Goal: Task Accomplishment & Management: Manage account settings

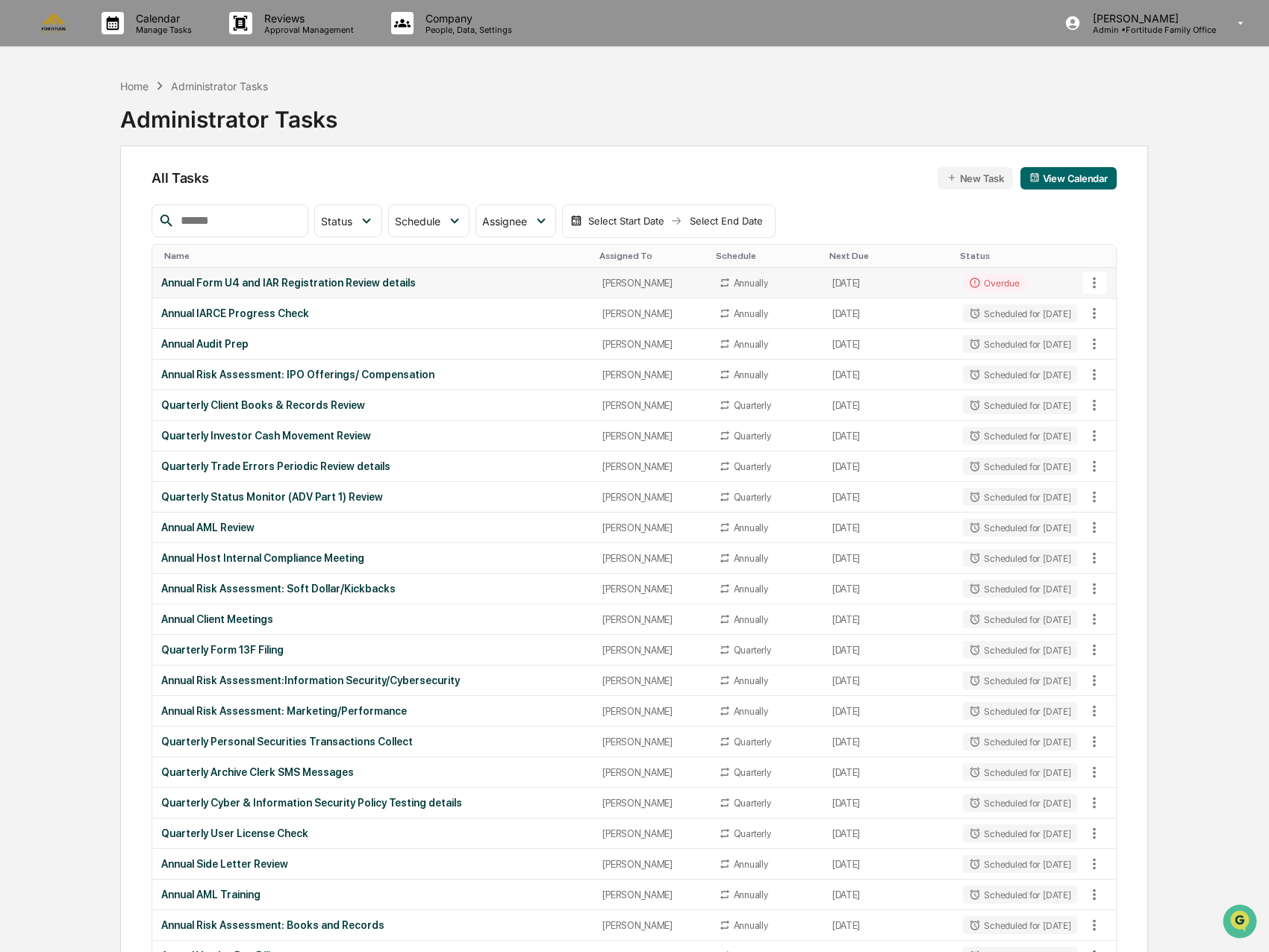
click at [313, 287] on div "Annual Form U4 and IAR Registration Review details" at bounding box center [373, 283] width 424 height 12
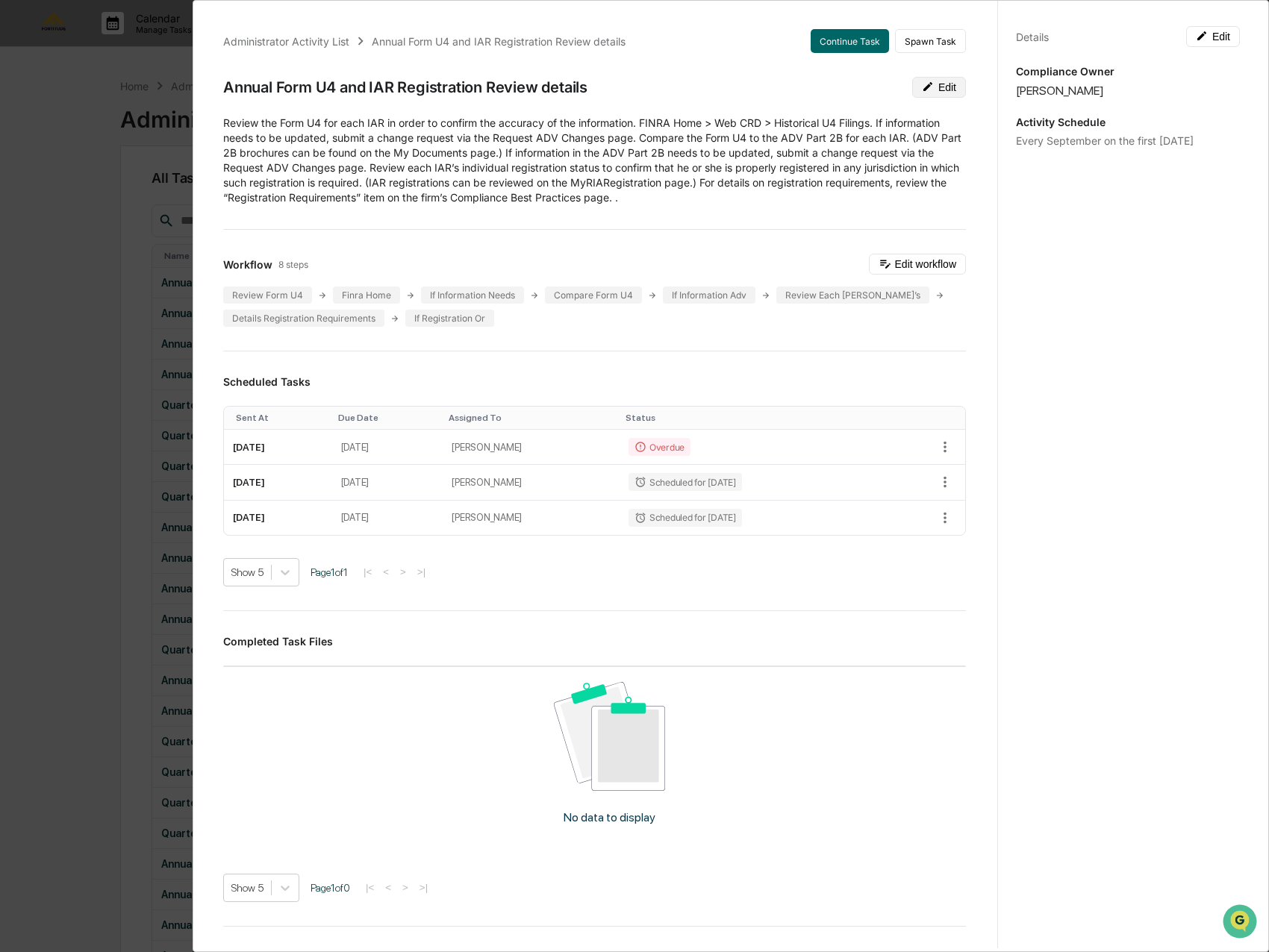
click at [923, 83] on button "Edit" at bounding box center [939, 87] width 53 height 21
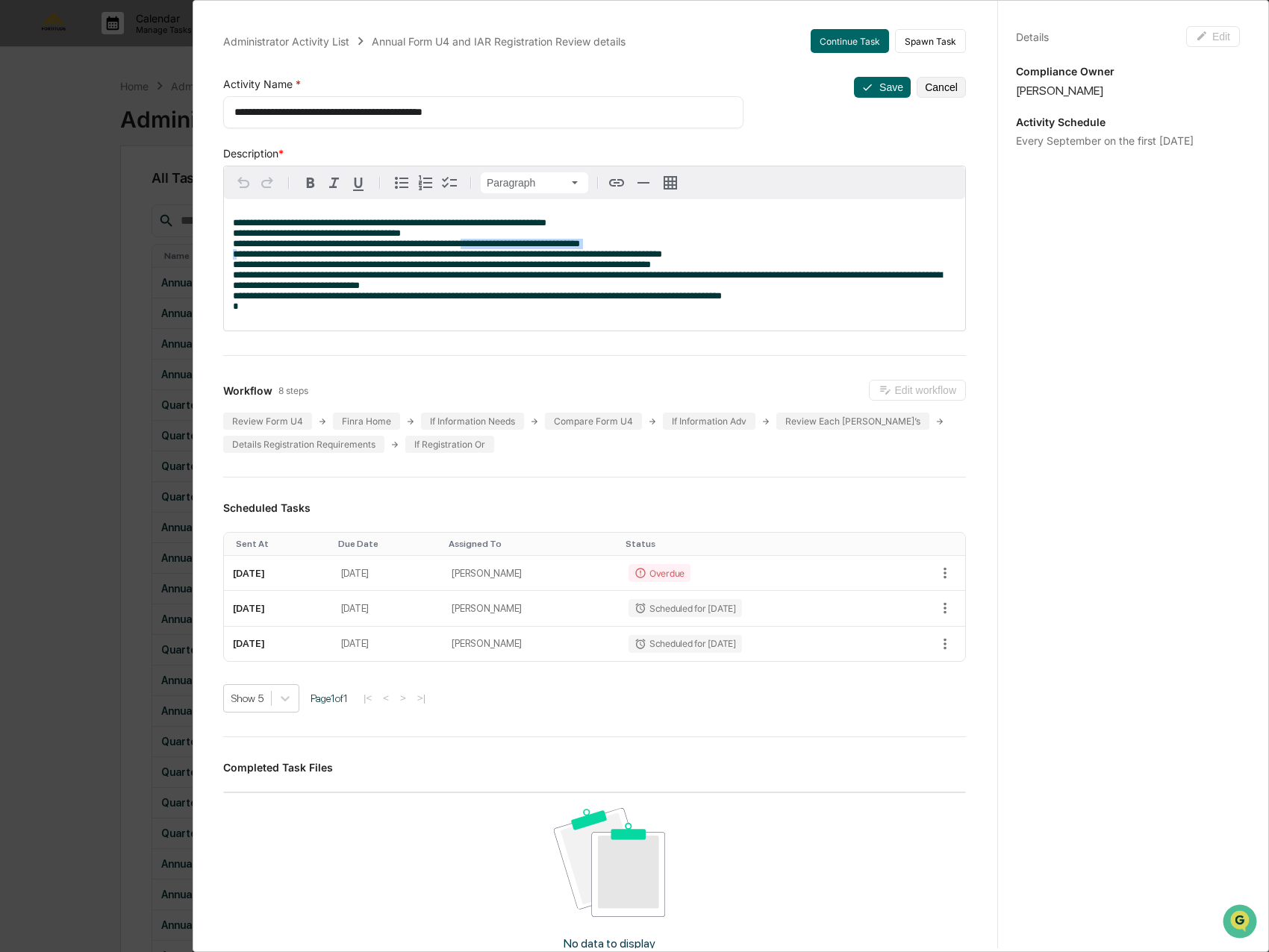
drag, startPoint x: 624, startPoint y: 244, endPoint x: 470, endPoint y: 242, distance: 154.0
click at [470, 242] on p "**********" at bounding box center [594, 265] width 723 height 94
drag, startPoint x: 735, startPoint y: 257, endPoint x: 454, endPoint y: 252, distance: 281.0
click at [454, 252] on p "**********" at bounding box center [594, 265] width 723 height 94
drag, startPoint x: 724, startPoint y: 268, endPoint x: 543, endPoint y: 267, distance: 181.0
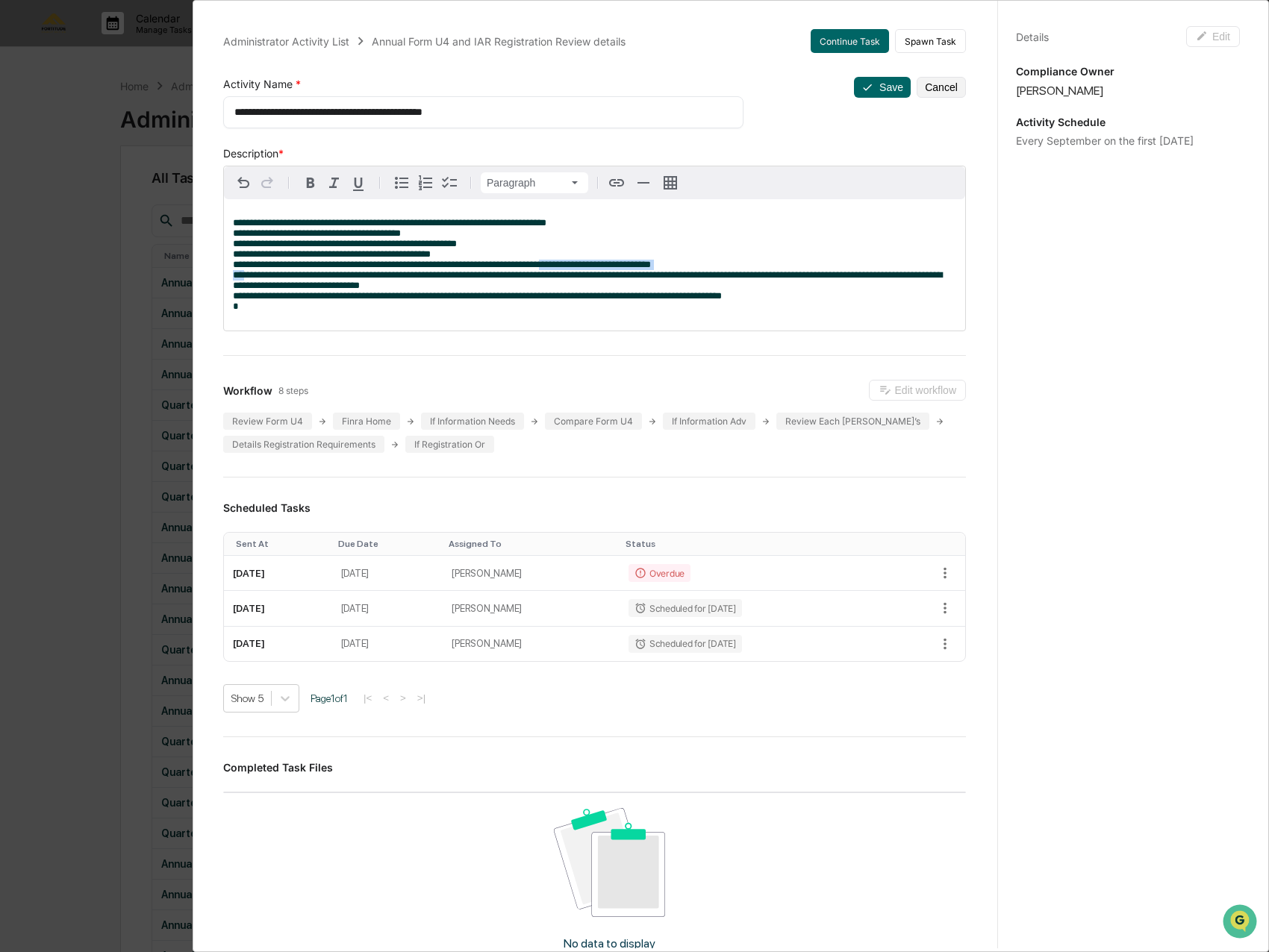
click at [543, 267] on p "**********" at bounding box center [594, 265] width 723 height 94
drag, startPoint x: 419, startPoint y: 289, endPoint x: 814, endPoint y: 277, distance: 395.2
click at [814, 277] on p "**********" at bounding box center [594, 265] width 723 height 94
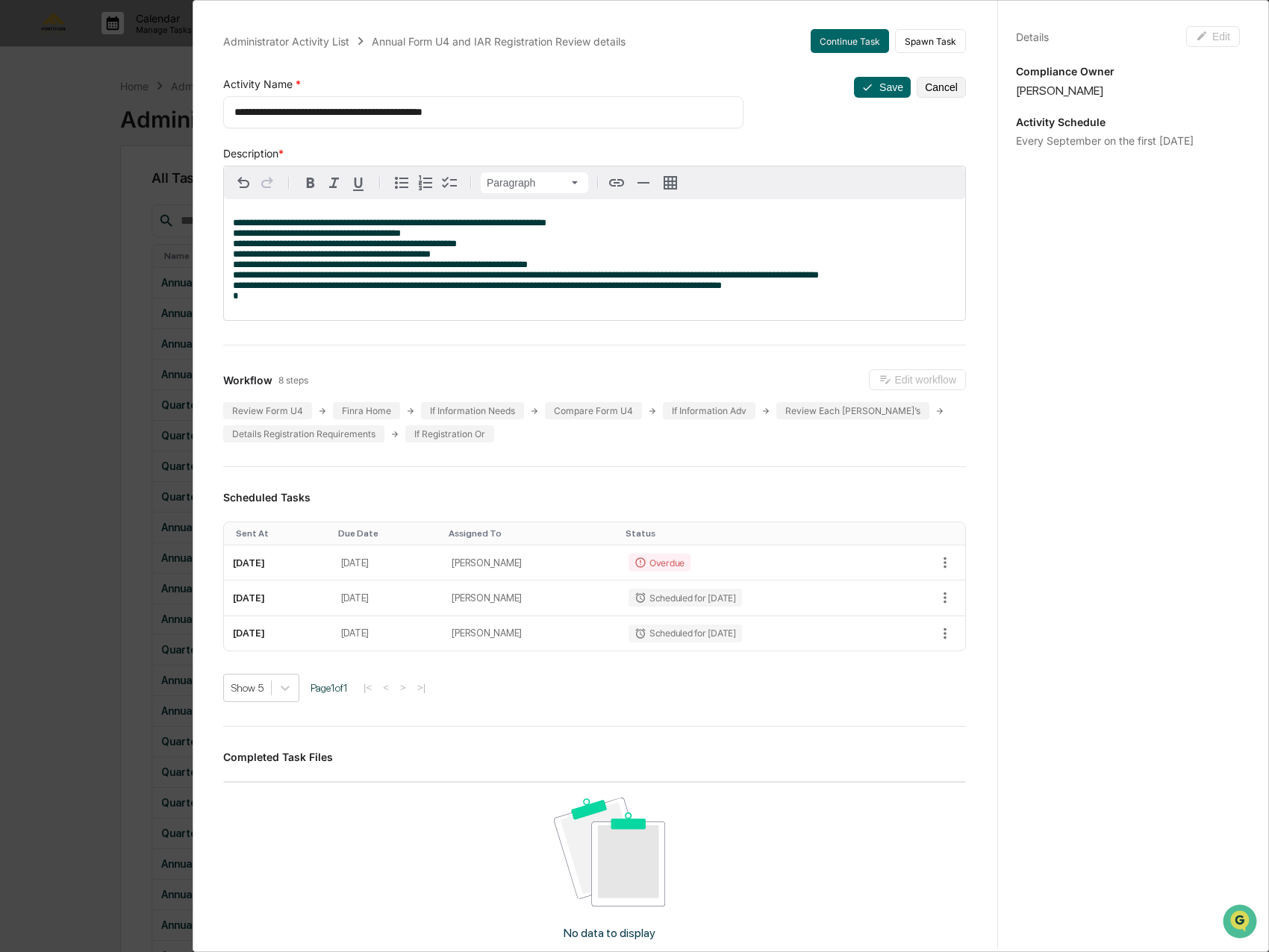
drag, startPoint x: 546, startPoint y: 300, endPoint x: 233, endPoint y: 291, distance: 313.1
click at [233, 291] on p "**********" at bounding box center [594, 259] width 723 height 83
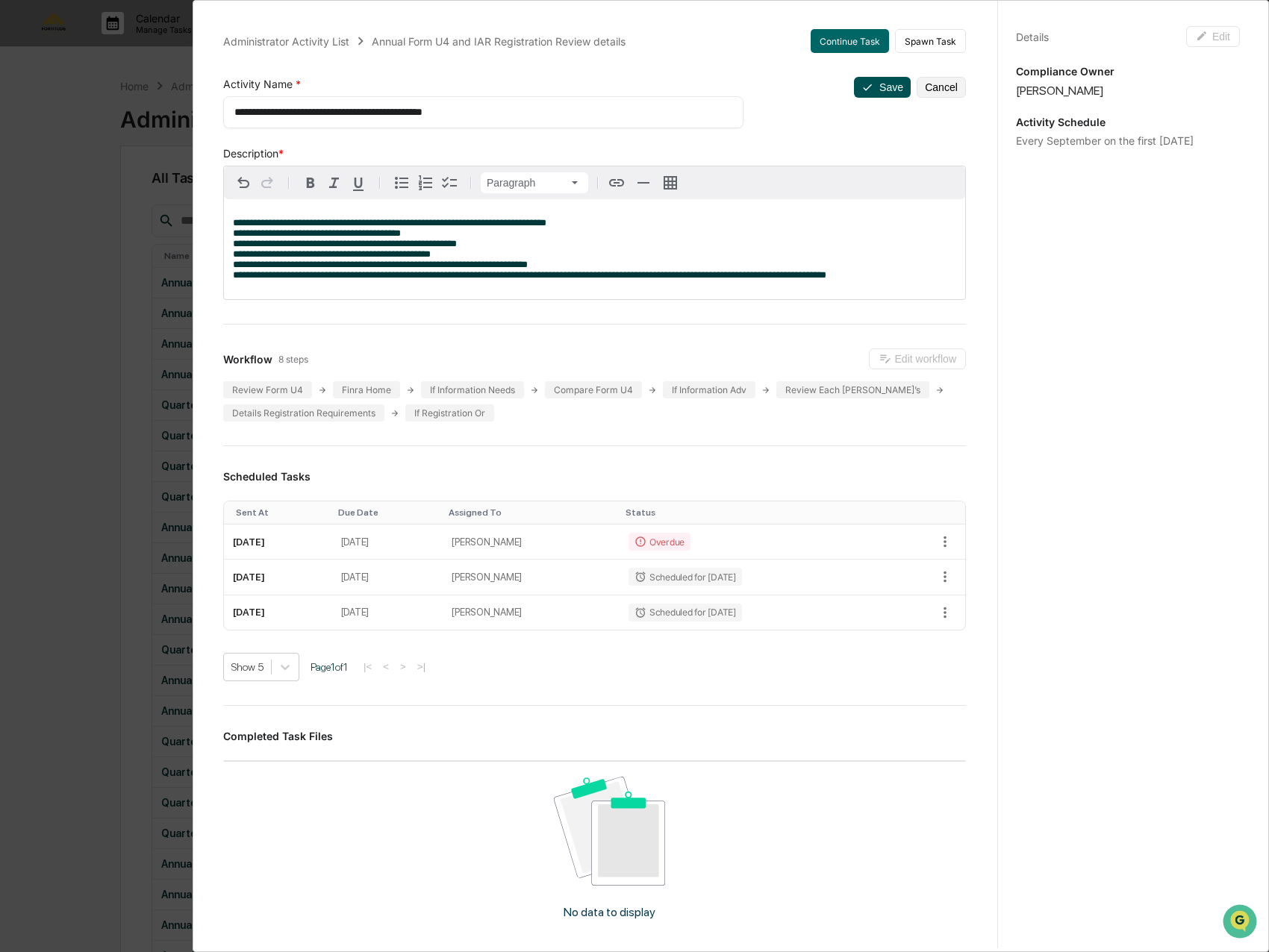
click at [866, 88] on button "Save" at bounding box center [882, 87] width 57 height 21
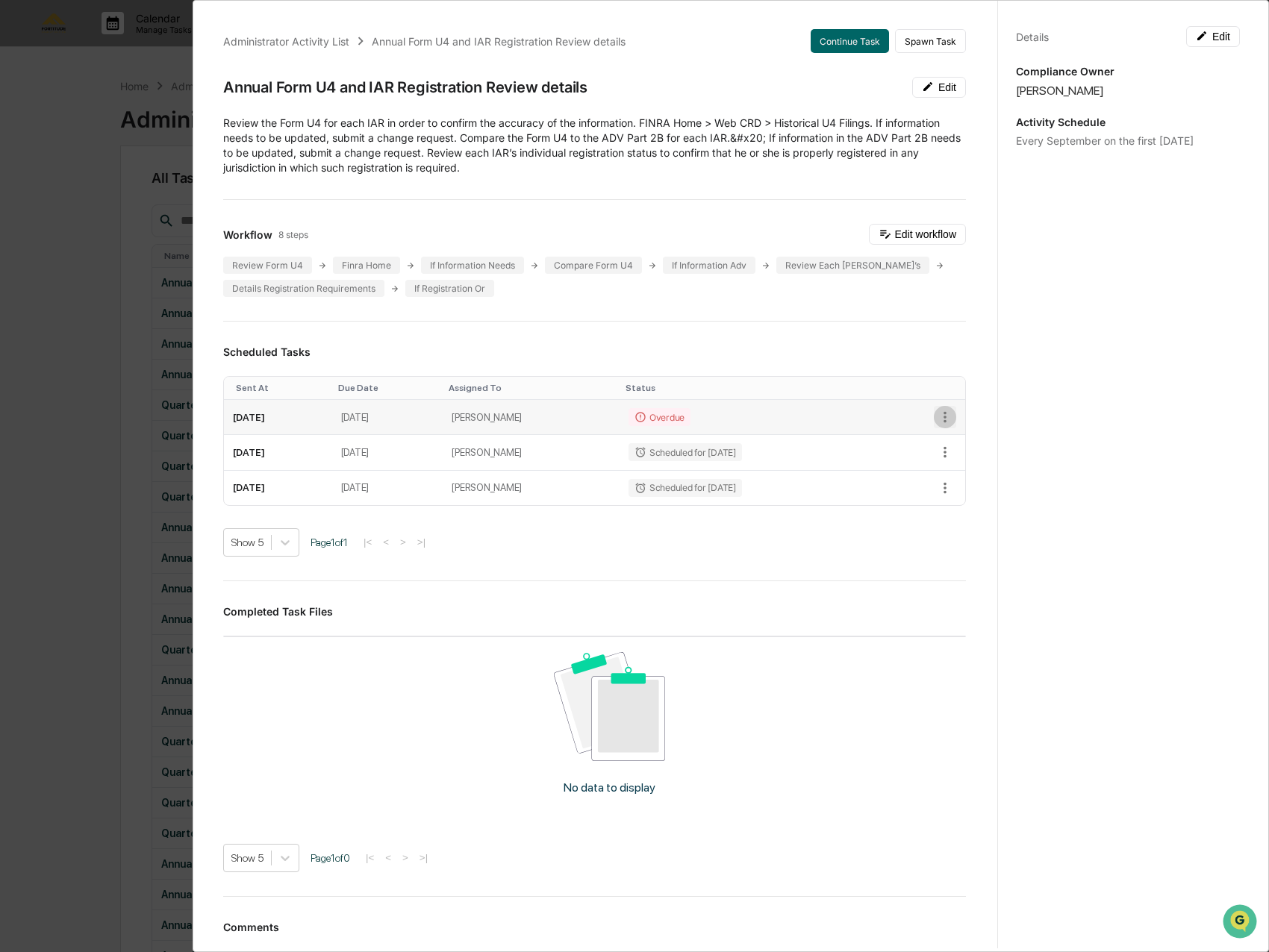
click at [937, 418] on icon "button" at bounding box center [945, 417] width 16 height 16
drag, startPoint x: 702, startPoint y: 327, endPoint x: 719, endPoint y: 323, distance: 17.5
click at [702, 326] on div at bounding box center [638, 476] width 1276 height 952
click at [904, 236] on button "Edit workflow" at bounding box center [918, 234] width 97 height 21
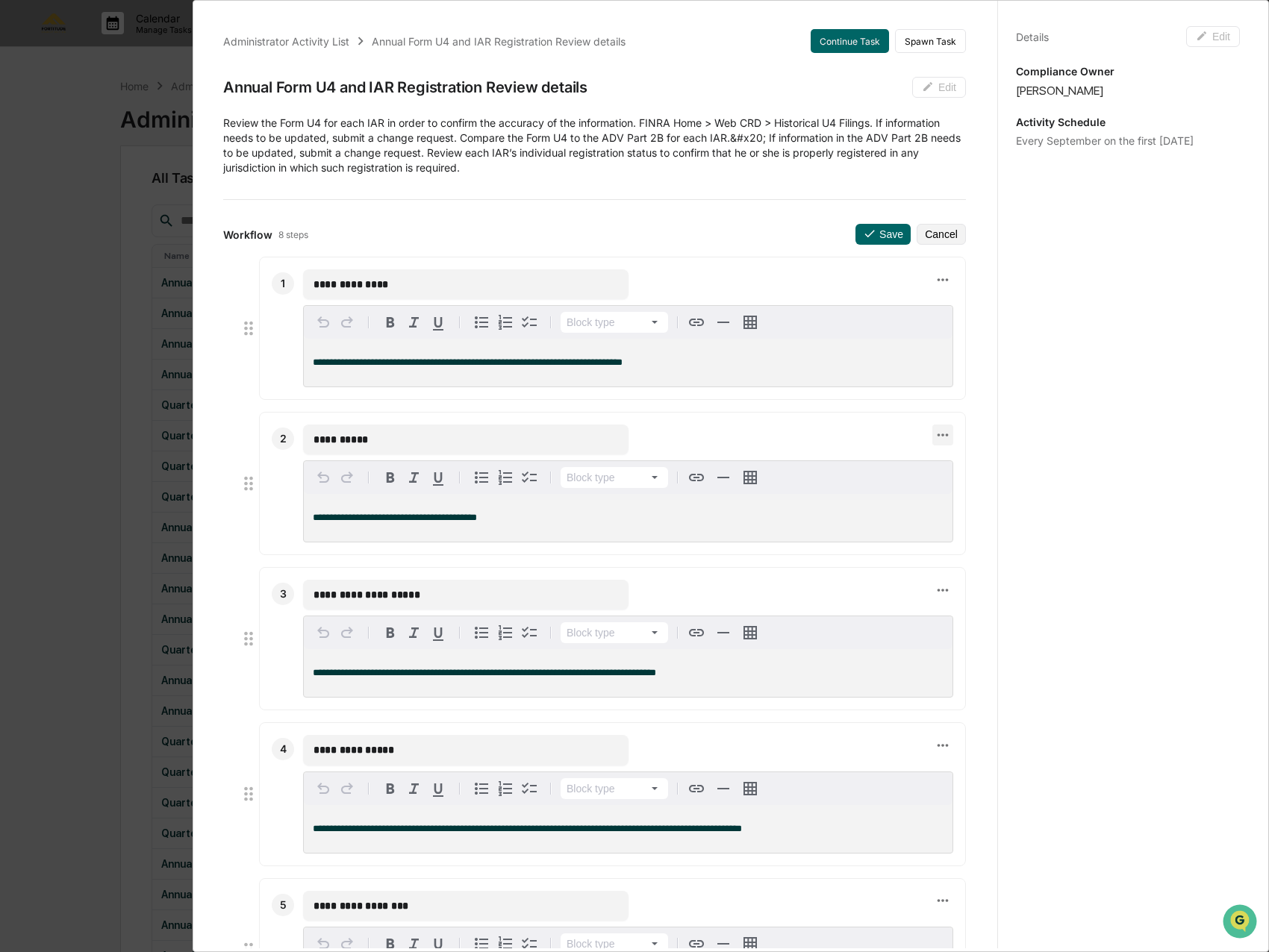
click at [935, 441] on icon at bounding box center [943, 435] width 16 height 16
click at [952, 451] on li "Delete step" at bounding box center [985, 461] width 119 height 28
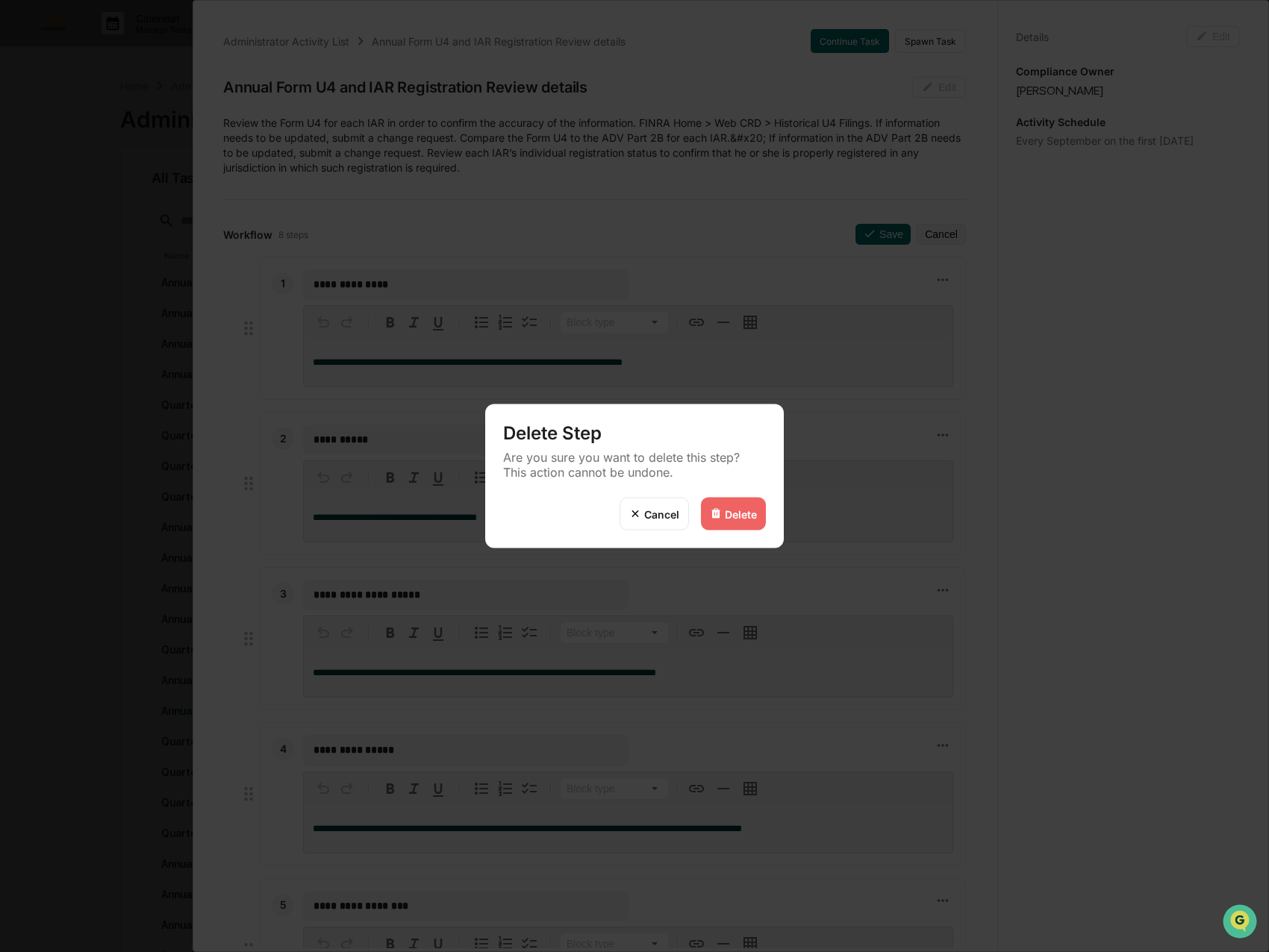
drag, startPoint x: 739, startPoint y: 487, endPoint x: 744, endPoint y: 499, distance: 13.0
click at [744, 499] on div "Delete Step Are you sure you want to delete this step? This action cannot be un…" at bounding box center [634, 476] width 299 height 144
drag, startPoint x: 744, startPoint y: 499, endPoint x: 735, endPoint y: 520, distance: 22.8
click at [735, 520] on div "Delete" at bounding box center [733, 514] width 65 height 33
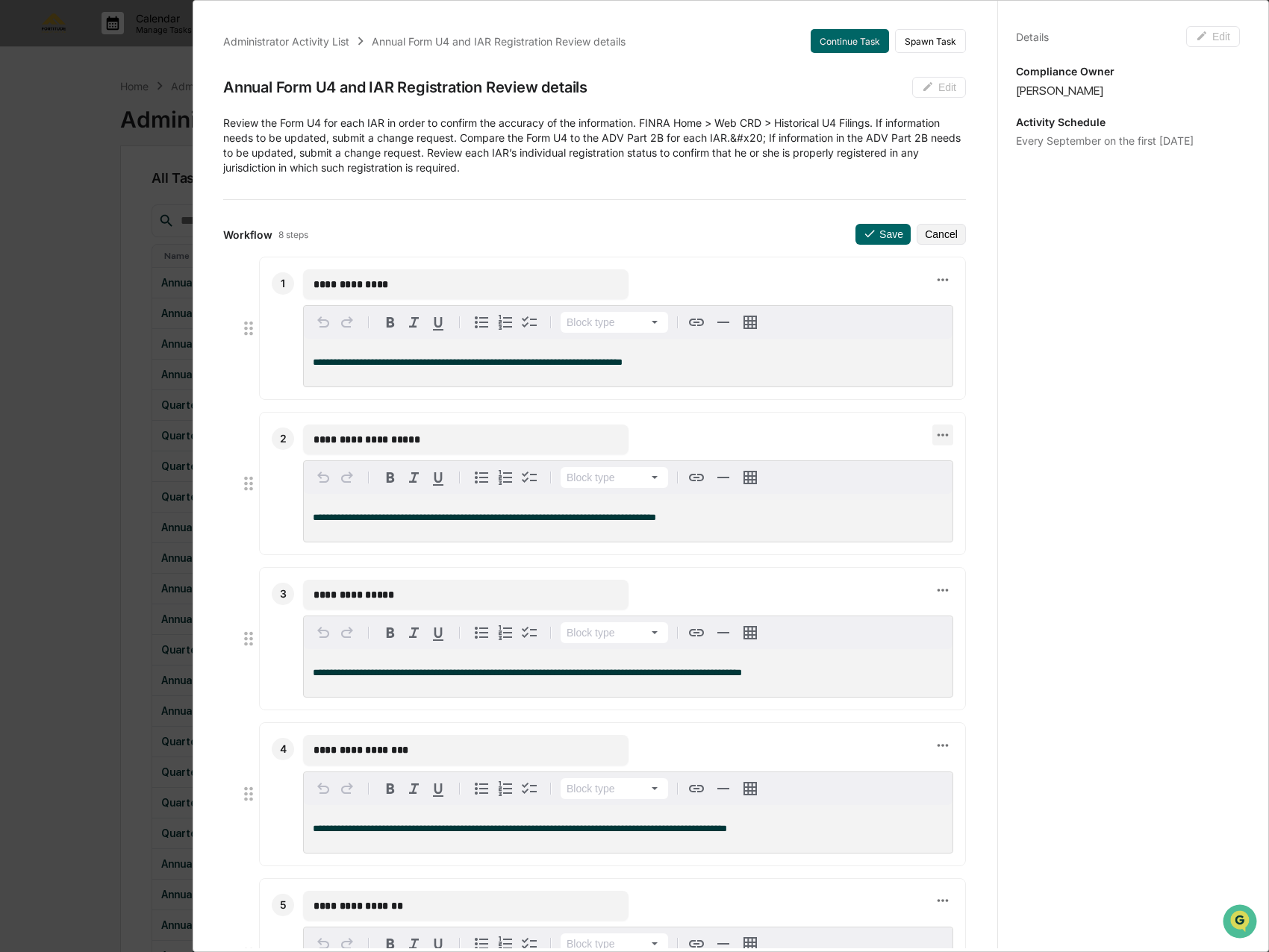
click at [937, 435] on icon at bounding box center [943, 435] width 11 height 3
click at [957, 457] on li "Delete step" at bounding box center [985, 461] width 119 height 28
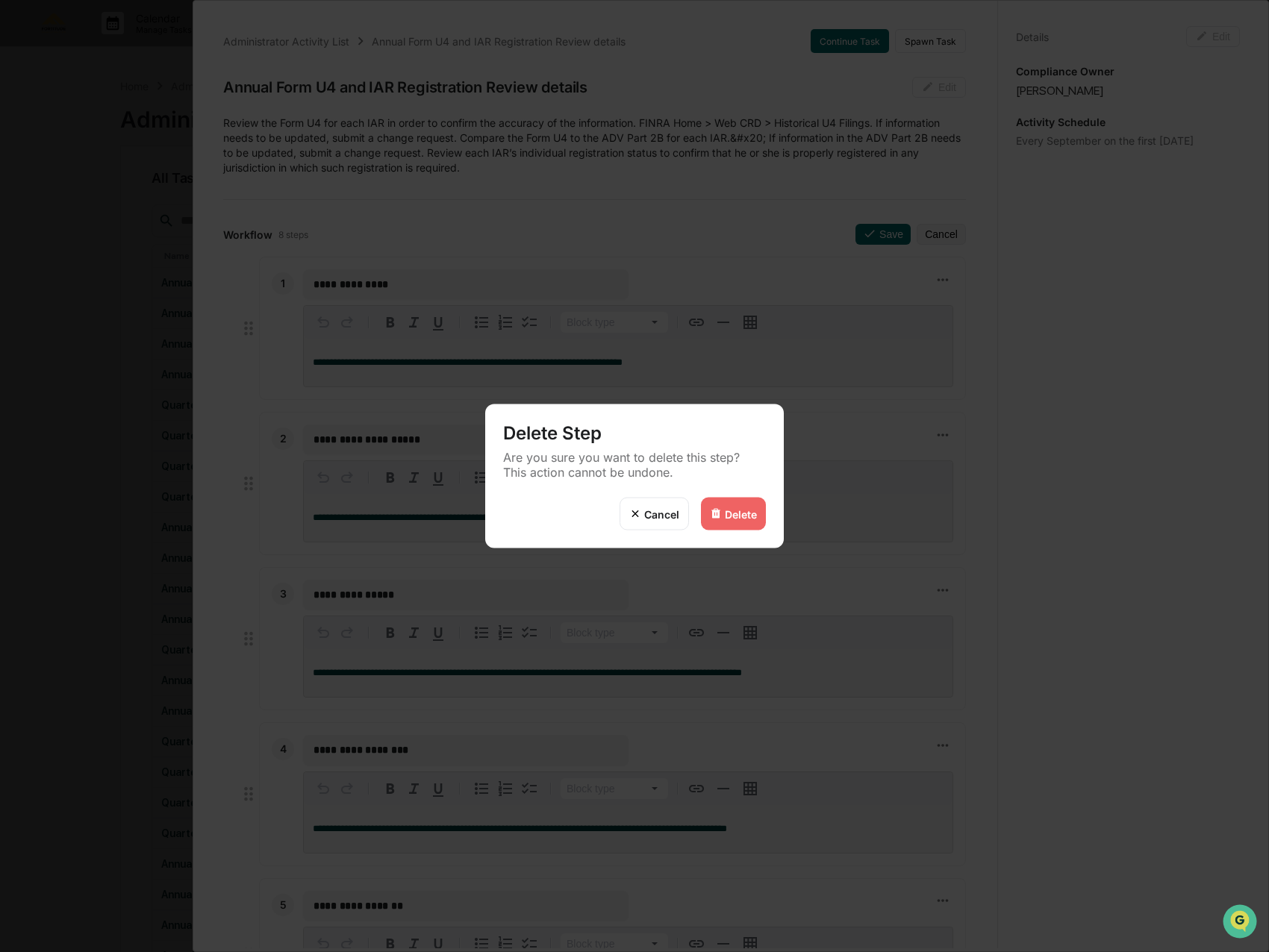
click at [726, 525] on div "Delete" at bounding box center [733, 514] width 65 height 33
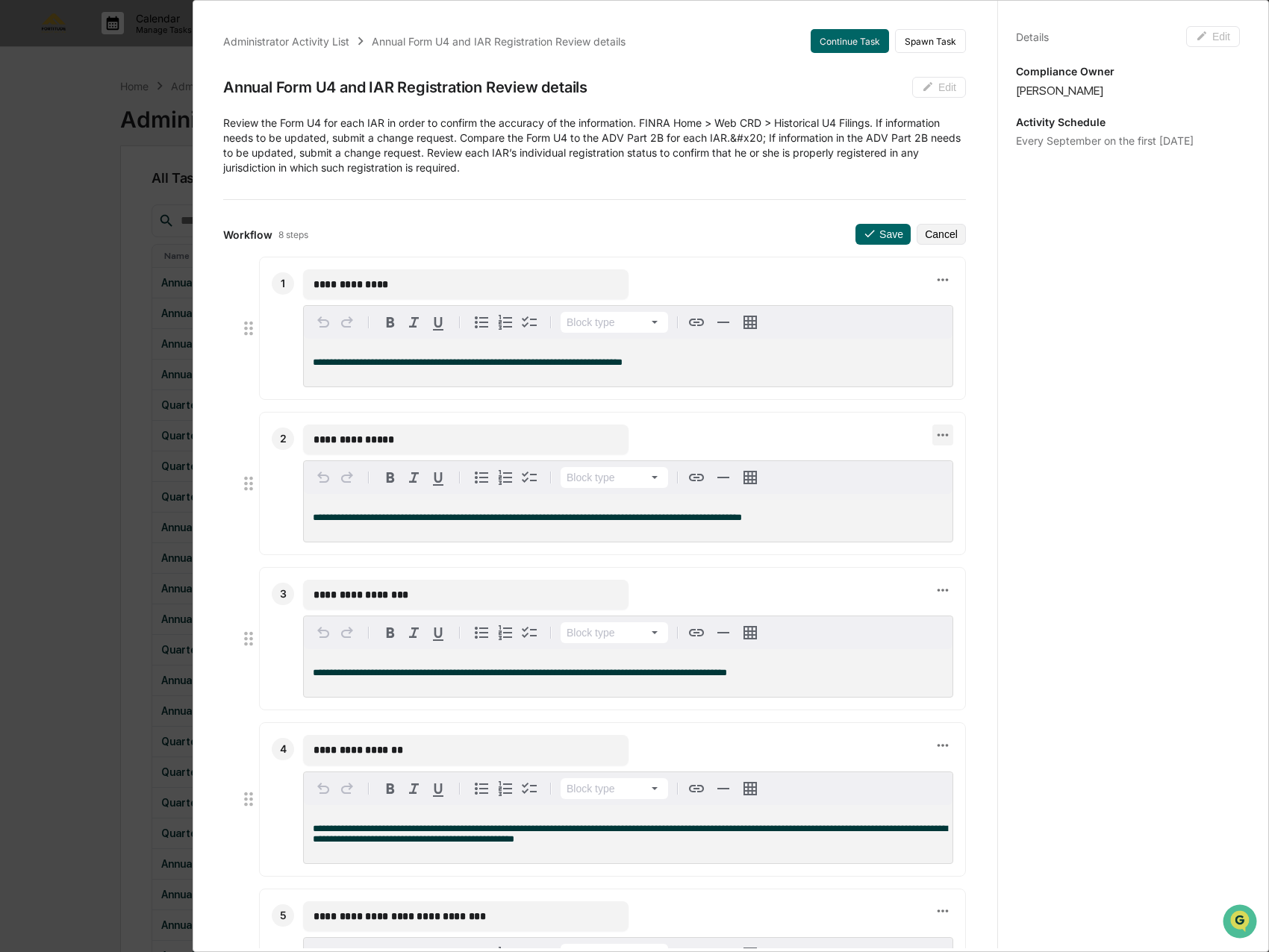
click at [935, 440] on icon at bounding box center [943, 435] width 16 height 16
click at [943, 465] on img at bounding box center [943, 461] width 12 height 12
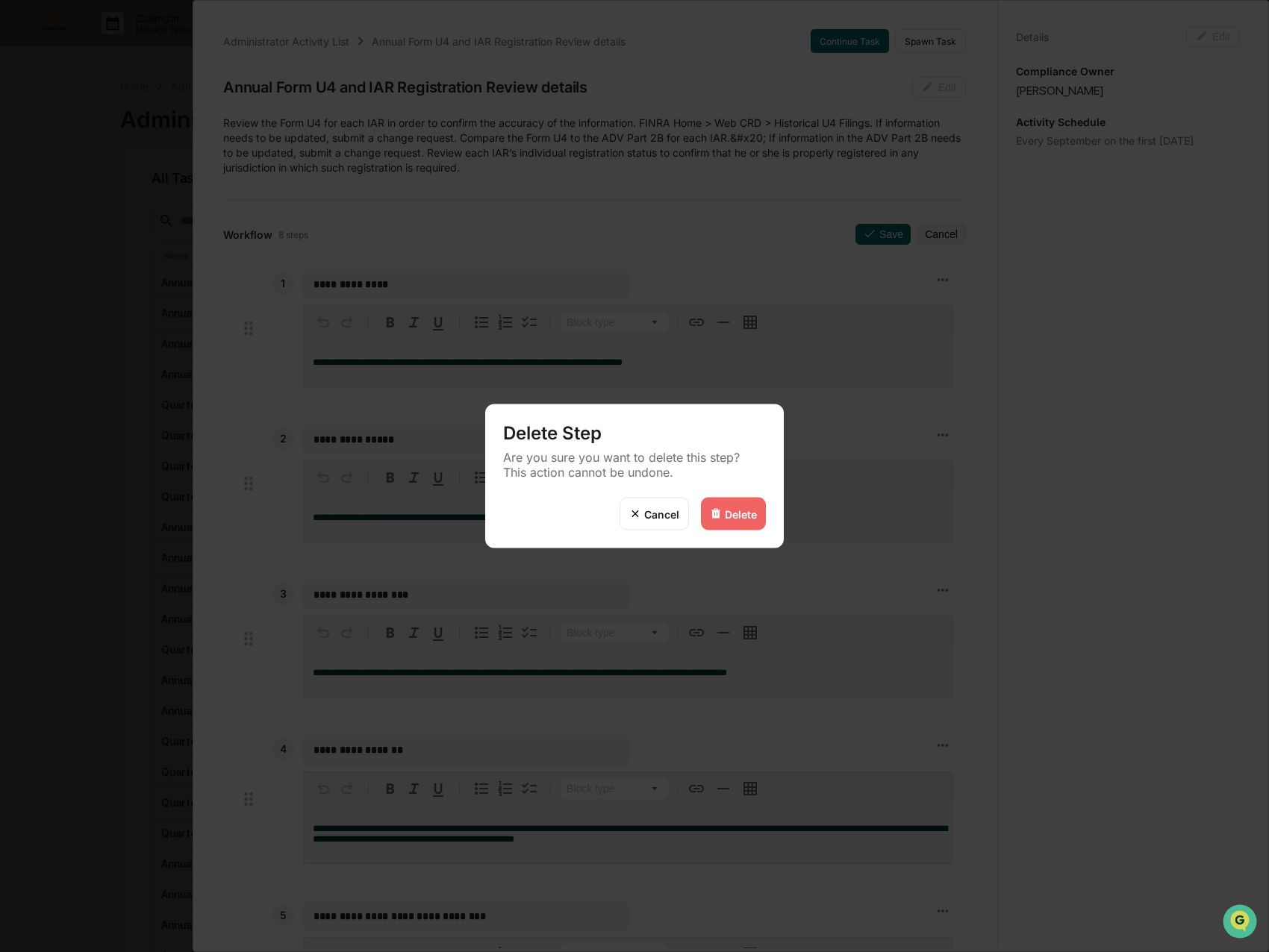
click at [742, 512] on div "Delete" at bounding box center [741, 514] width 32 height 13
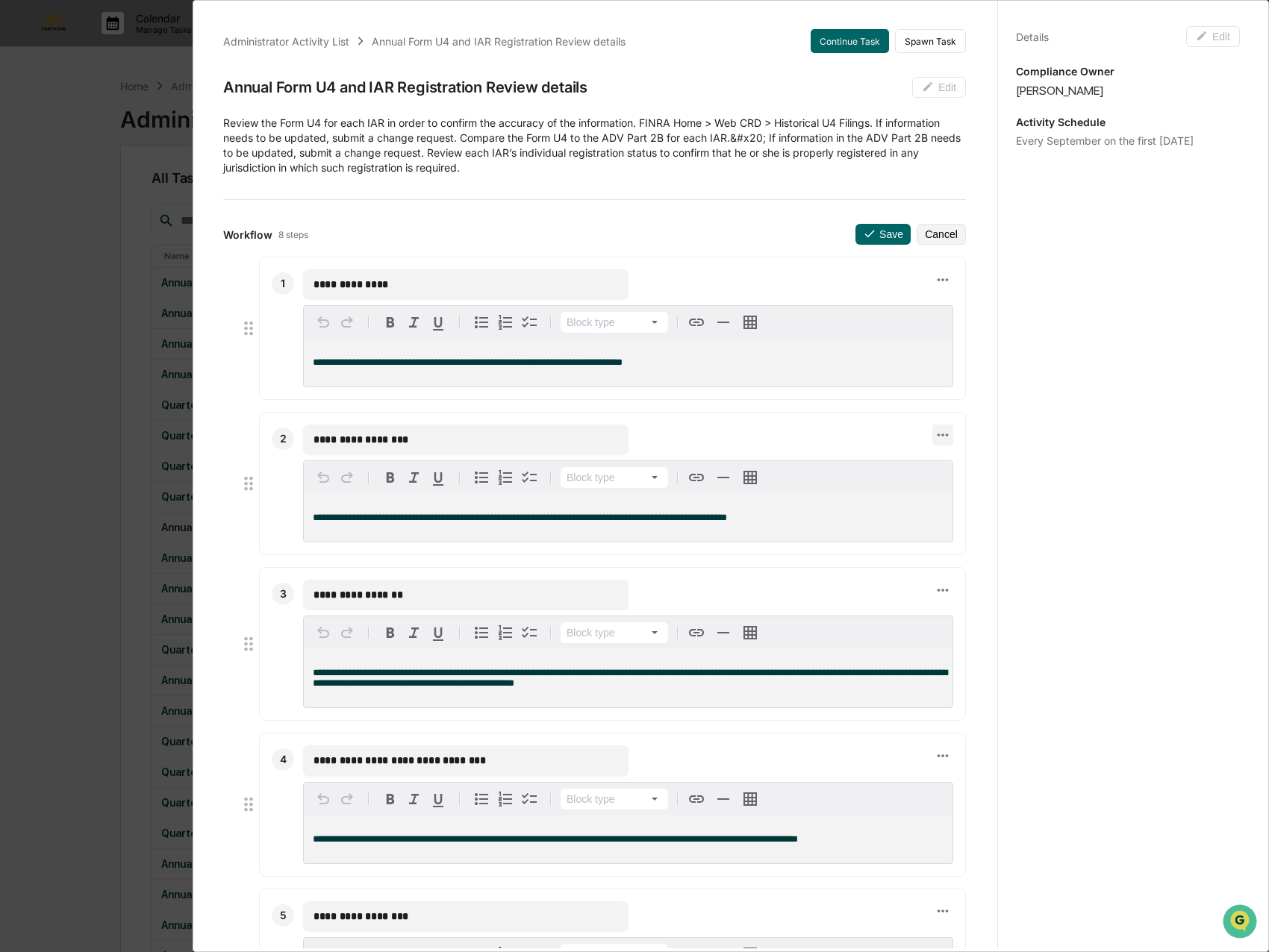
click at [935, 430] on icon at bounding box center [943, 435] width 16 height 16
click at [952, 457] on li "Delete step" at bounding box center [985, 461] width 119 height 28
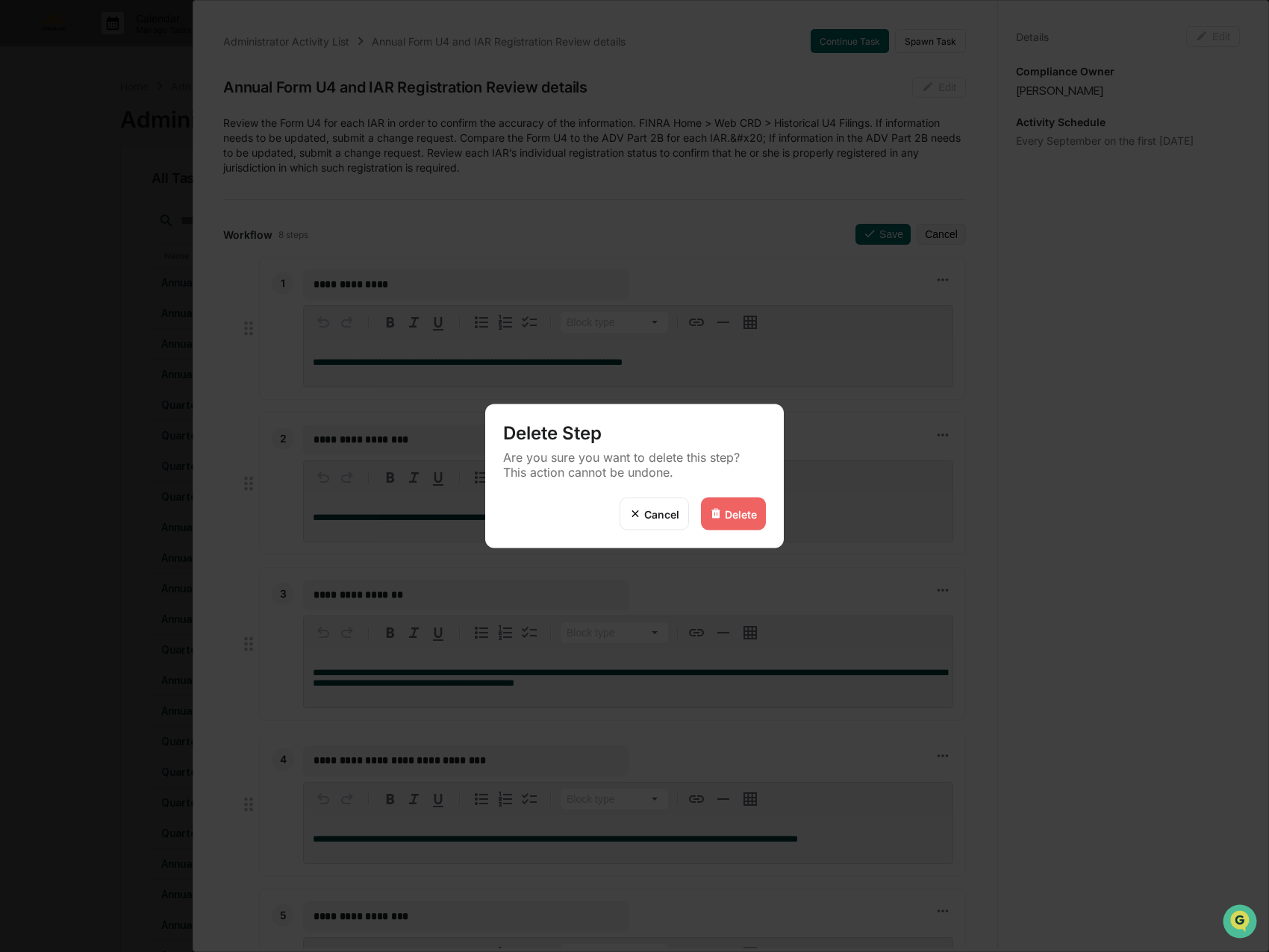
click at [738, 517] on div "Delete" at bounding box center [741, 514] width 32 height 13
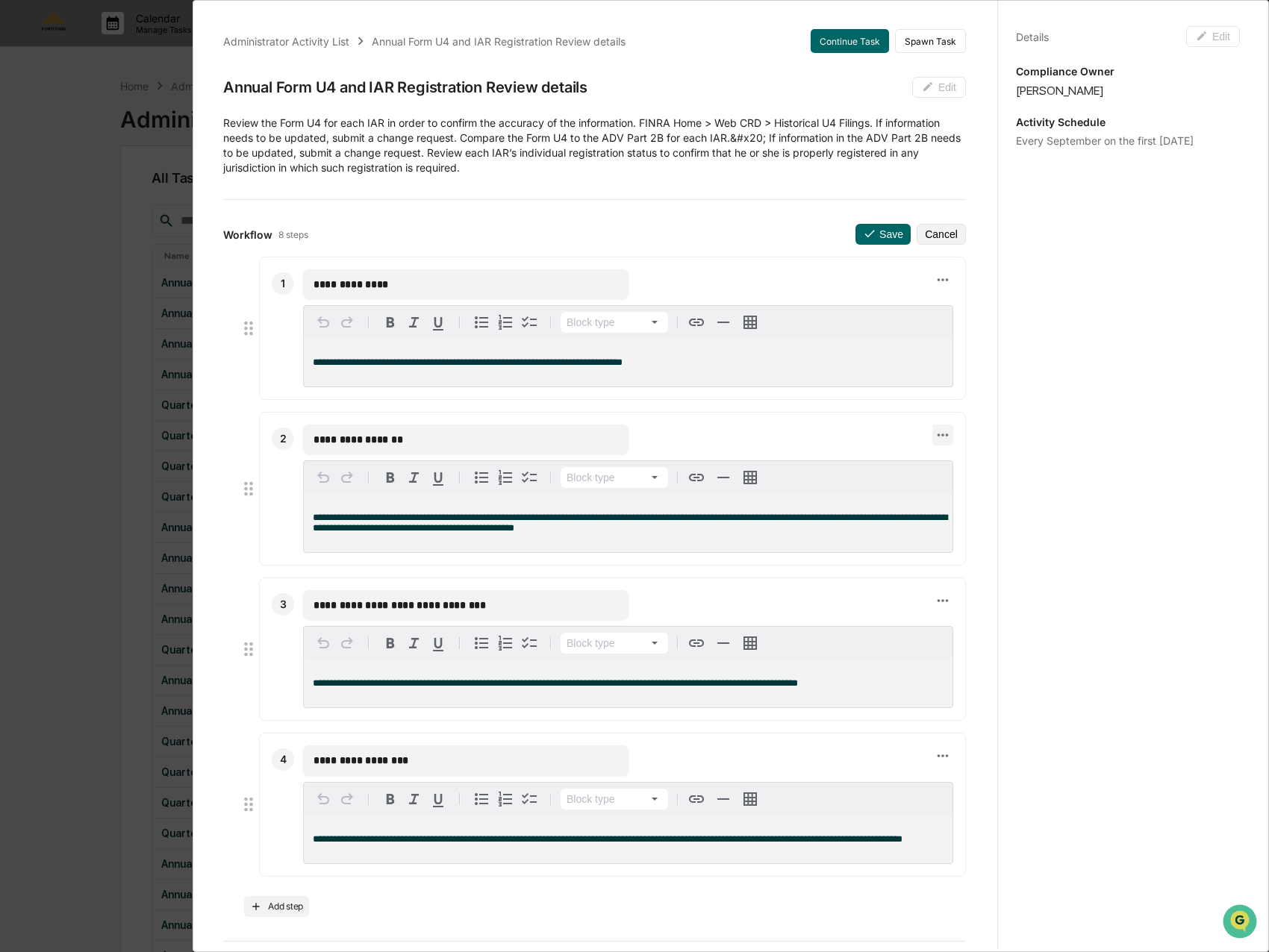
click at [935, 434] on icon at bounding box center [943, 435] width 16 height 16
click at [948, 466] on img at bounding box center [943, 461] width 12 height 12
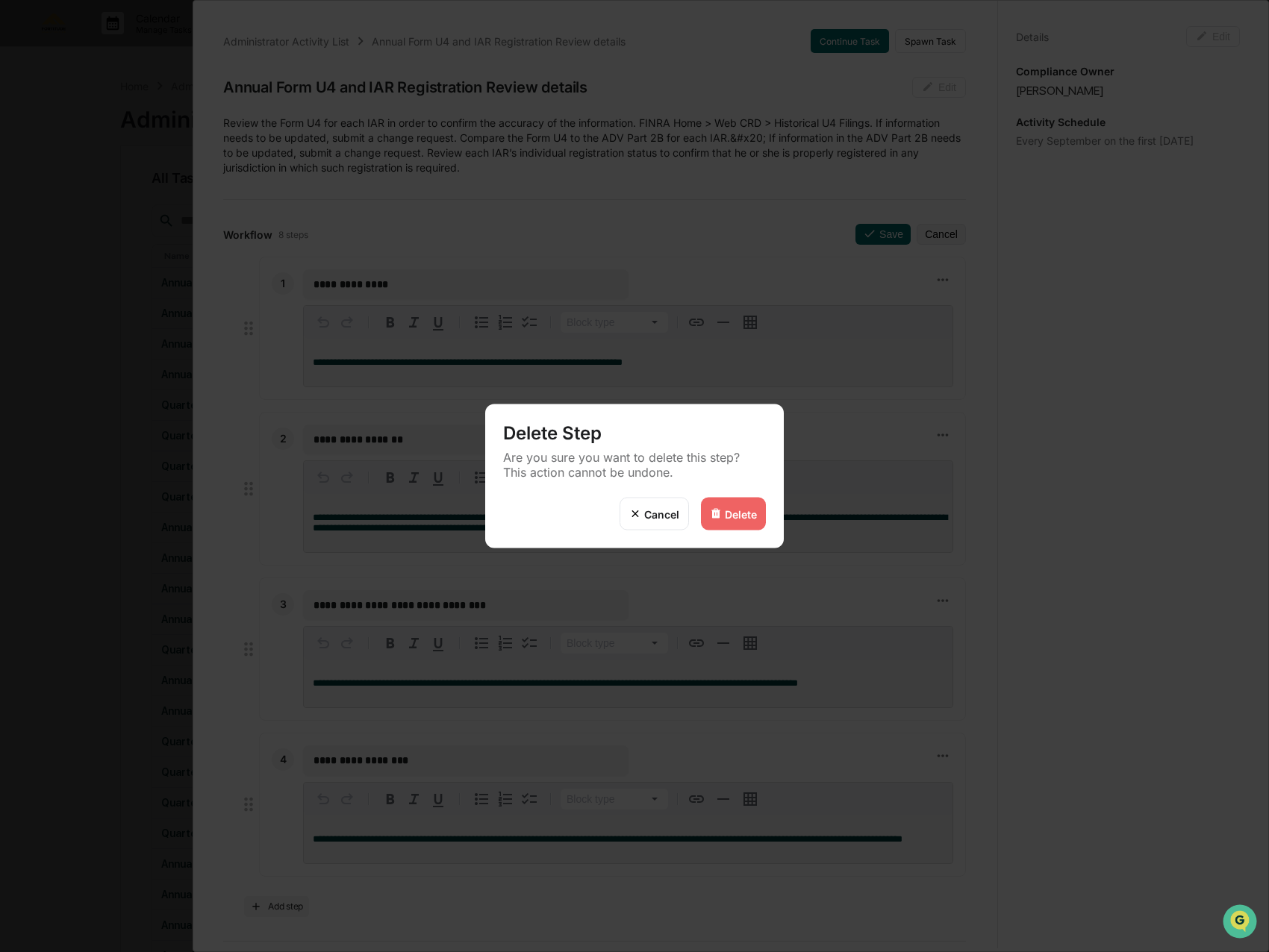
click at [743, 506] on div "Delete" at bounding box center [733, 514] width 65 height 33
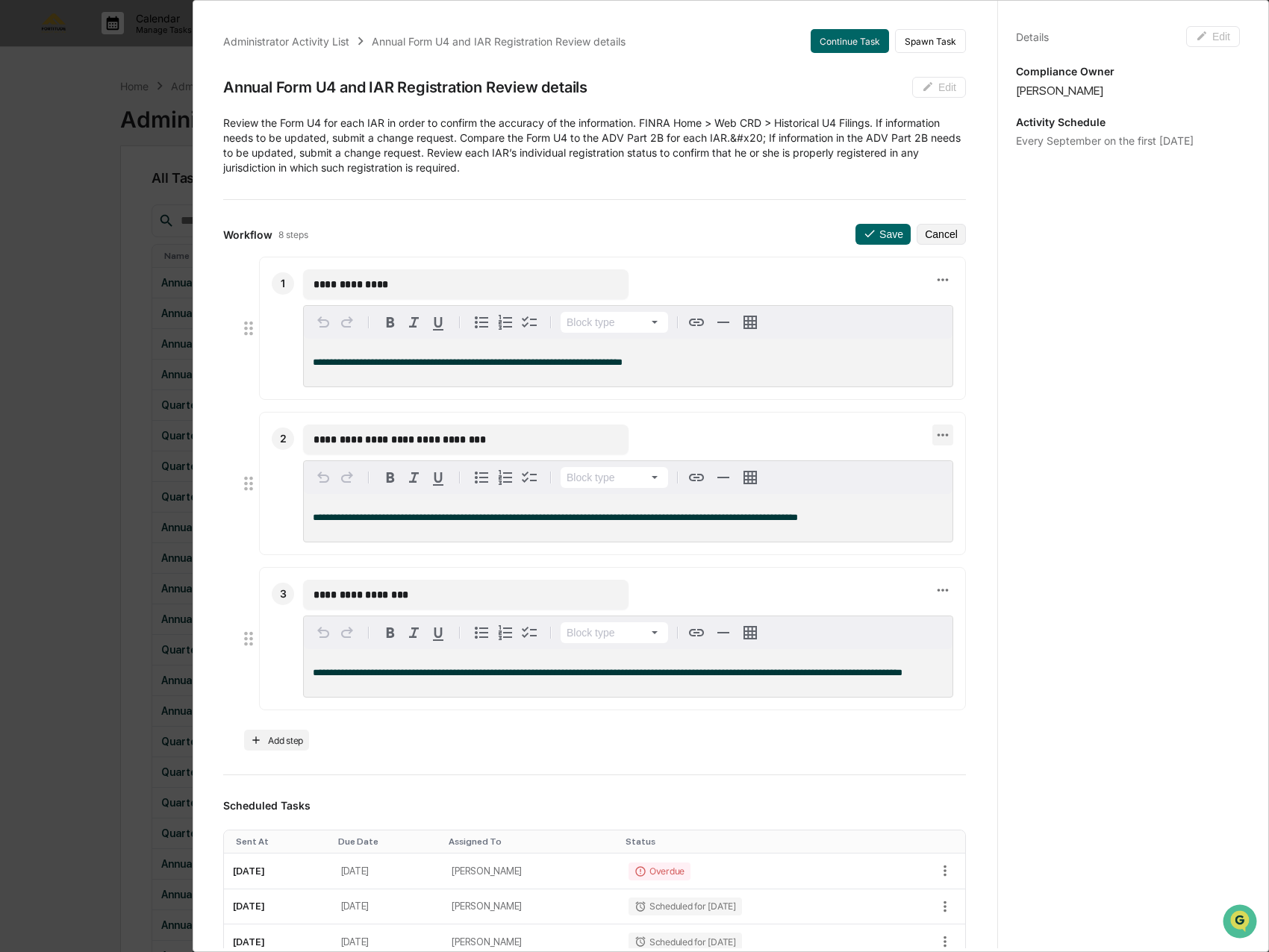
drag, startPoint x: 917, startPoint y: 450, endPoint x: 925, endPoint y: 444, distance: 10.0
click at [918, 449] on div "**********" at bounding box center [628, 439] width 650 height 30
click at [935, 443] on icon at bounding box center [943, 435] width 16 height 16
click at [947, 461] on img at bounding box center [943, 461] width 12 height 12
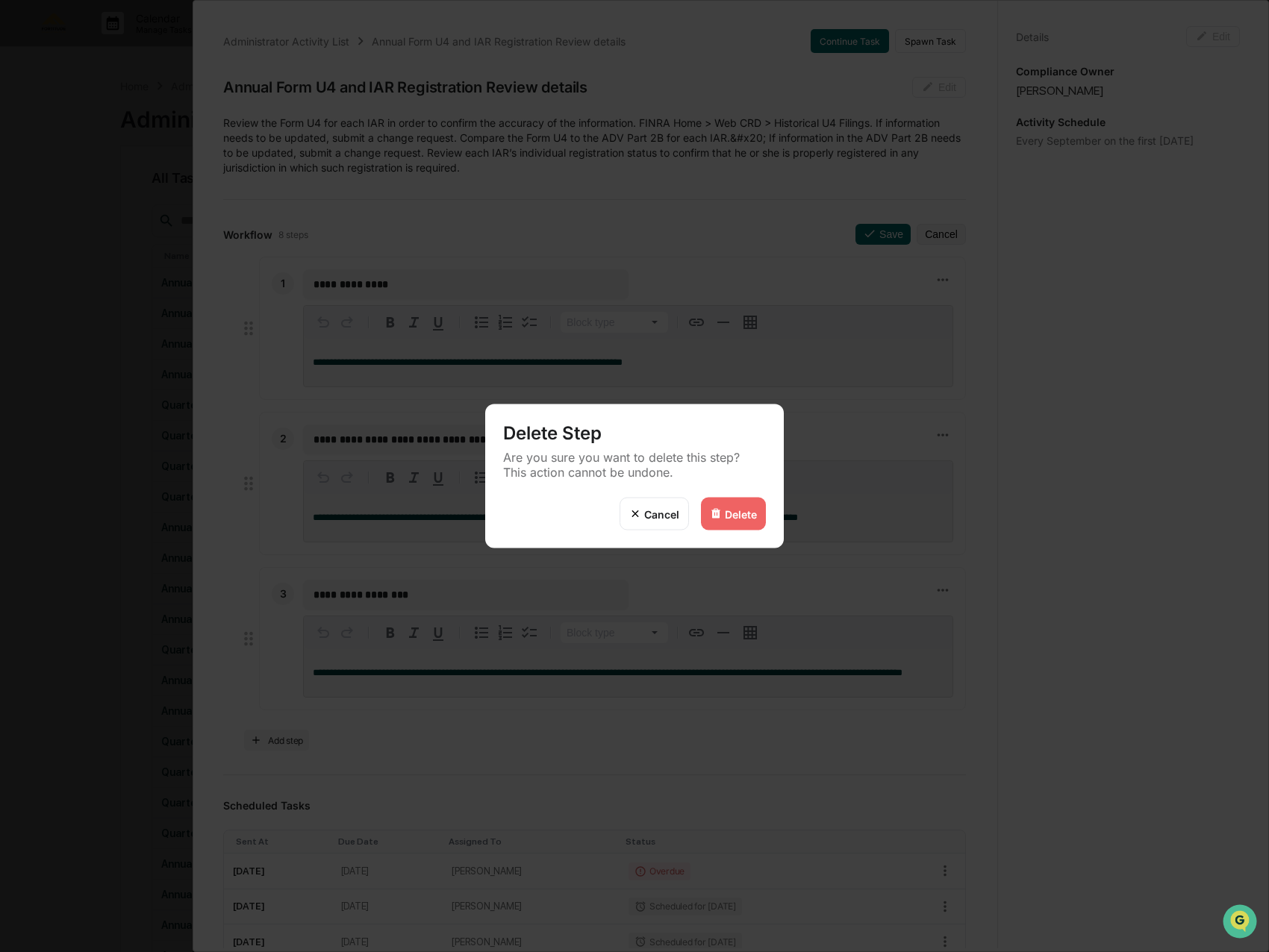
click at [747, 507] on div "Delete" at bounding box center [733, 514] width 65 height 33
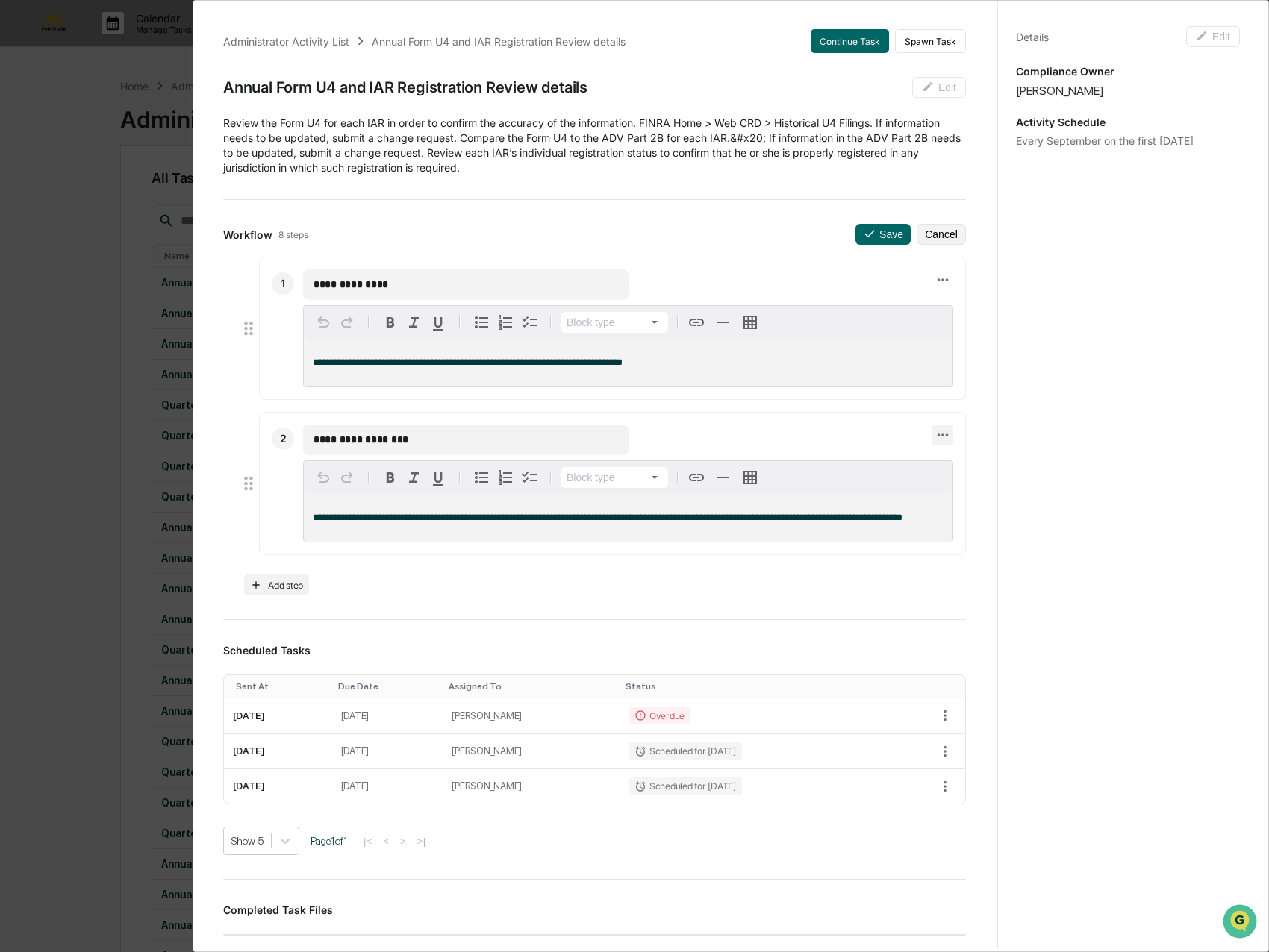
click at [935, 435] on icon at bounding box center [943, 435] width 16 height 16
click at [977, 452] on li "Delete step" at bounding box center [985, 461] width 119 height 28
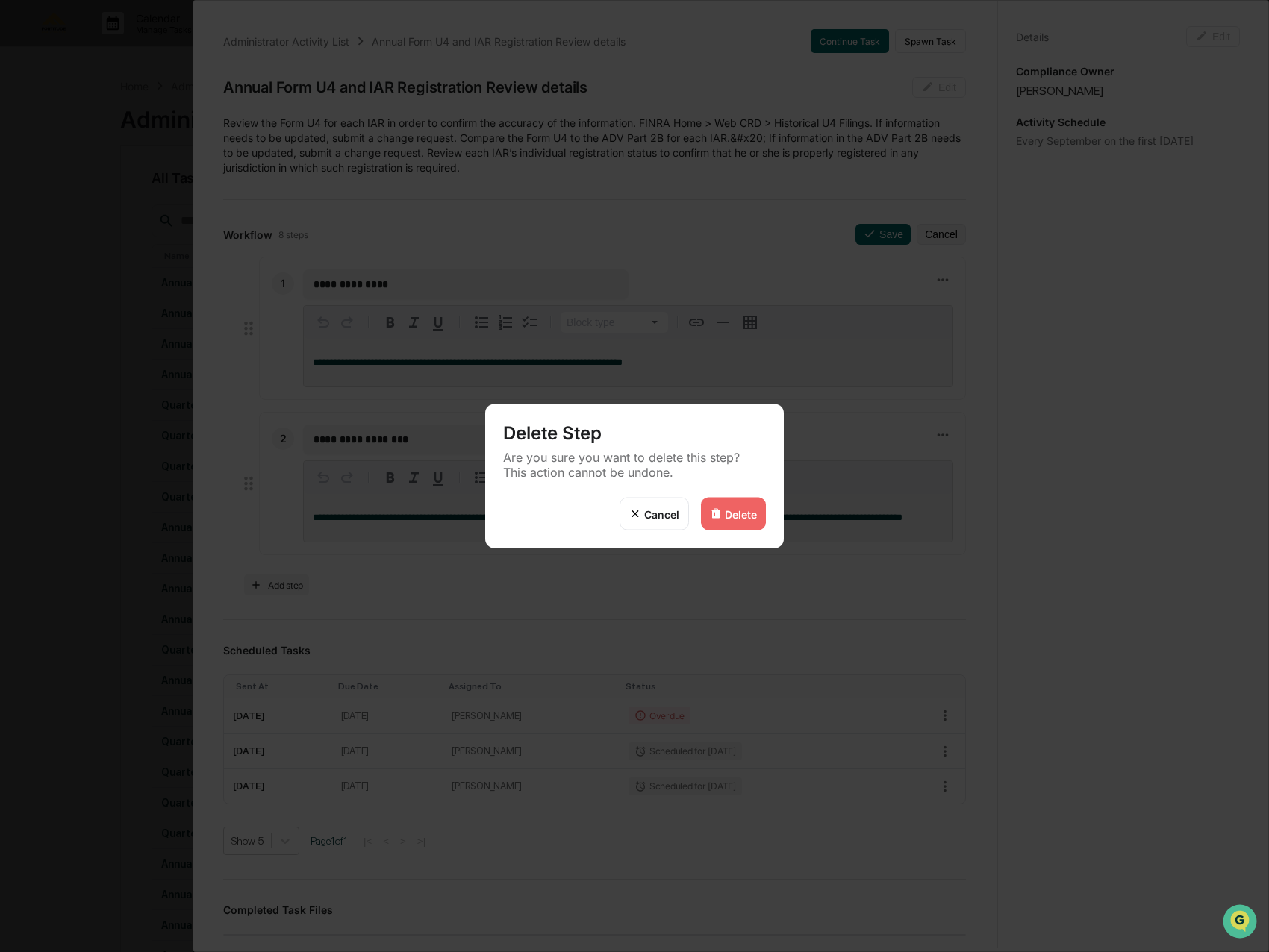
click at [755, 521] on div "Delete" at bounding box center [733, 514] width 65 height 33
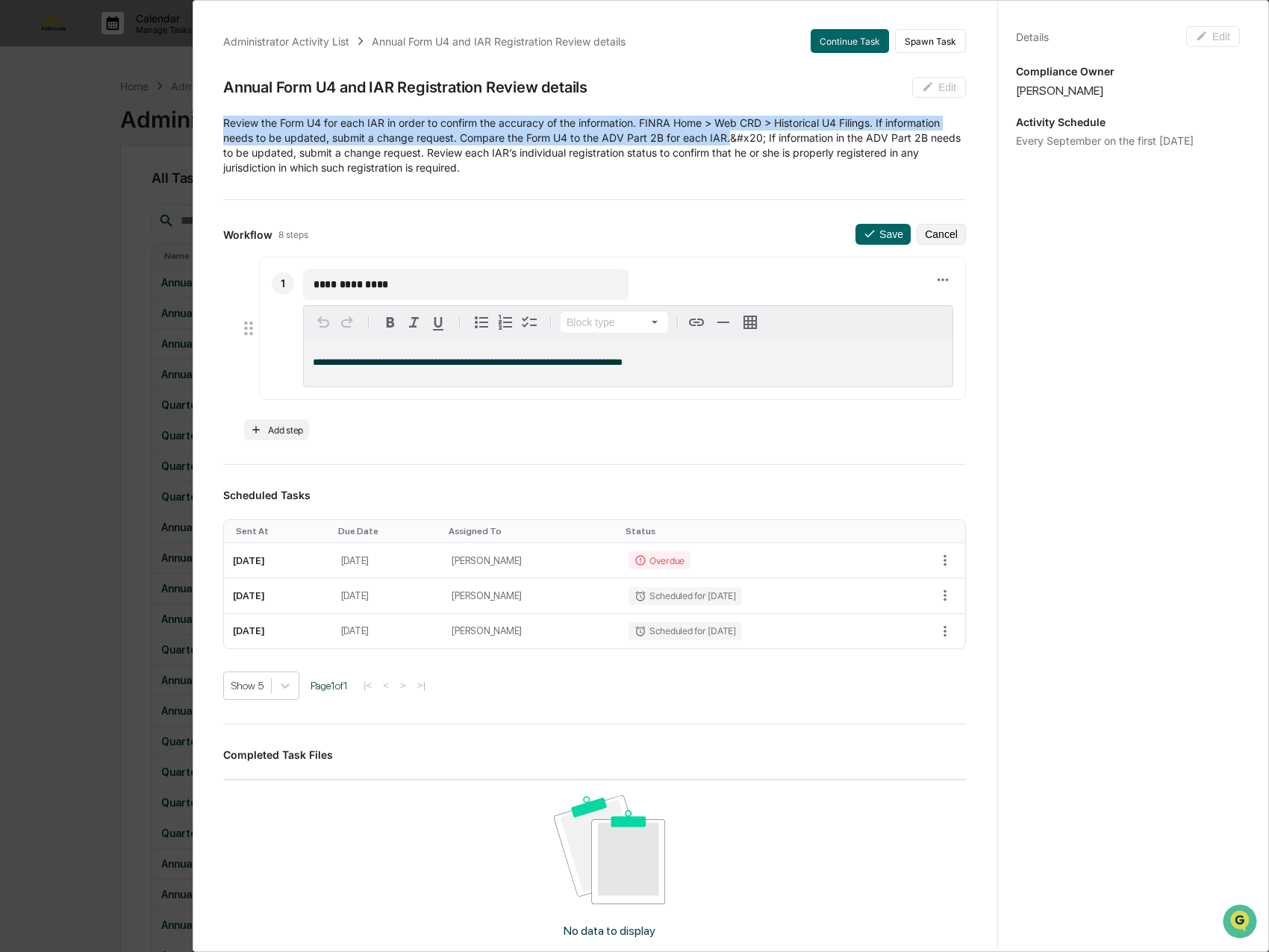
drag, startPoint x: 224, startPoint y: 120, endPoint x: 729, endPoint y: 137, distance: 505.3
click at [729, 137] on p "Review the Form U4 for each IAR in order to confirm the accuracy of the informa…" at bounding box center [594, 146] width 743 height 60
copy p "Review the Form U4 for each IAR in order to confirm the accuracy of the informa…"
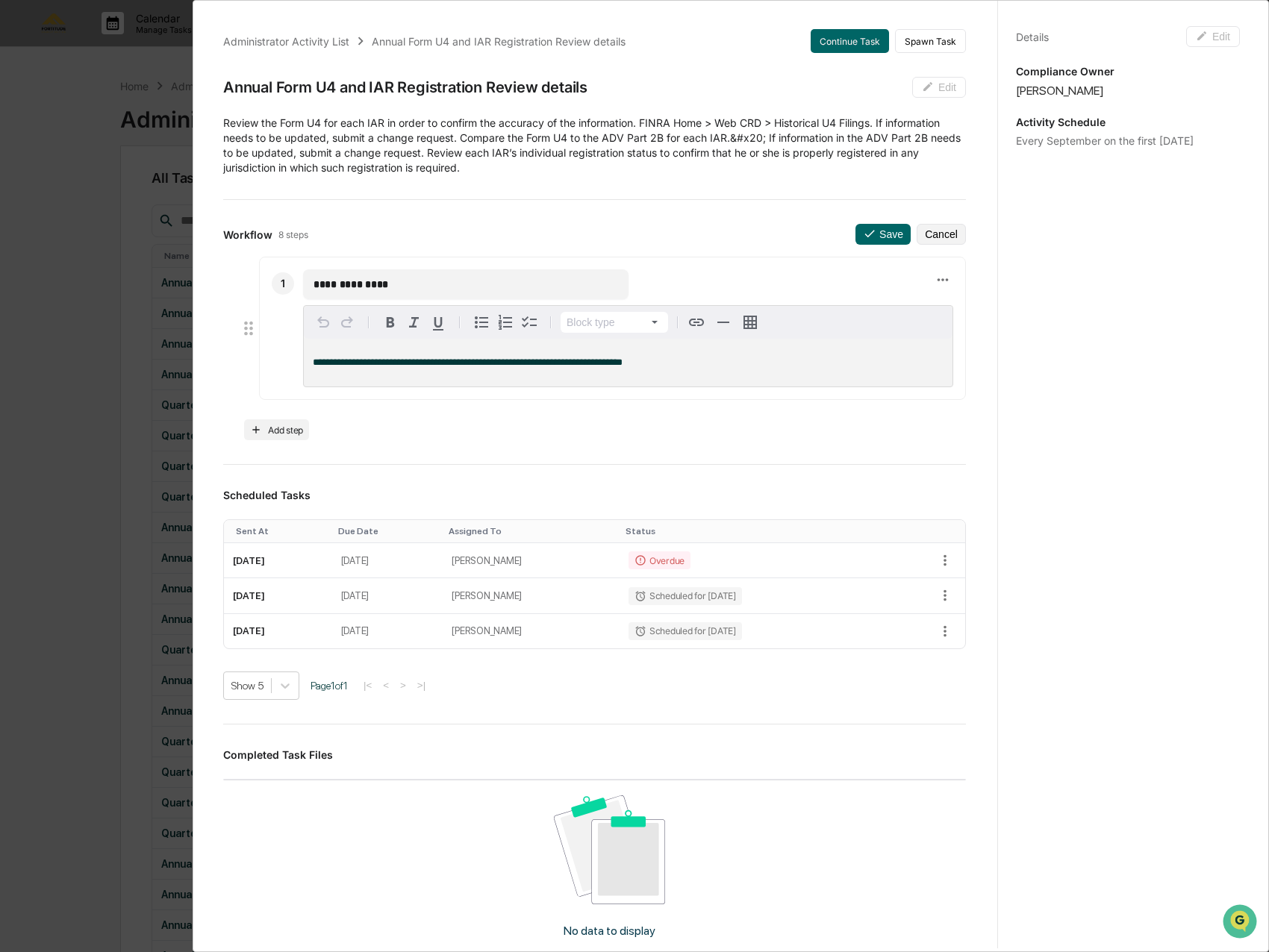
click at [598, 354] on div "**********" at bounding box center [628, 362] width 649 height 48
click at [598, 354] on div "**********" at bounding box center [628, 362] width 649 height 48
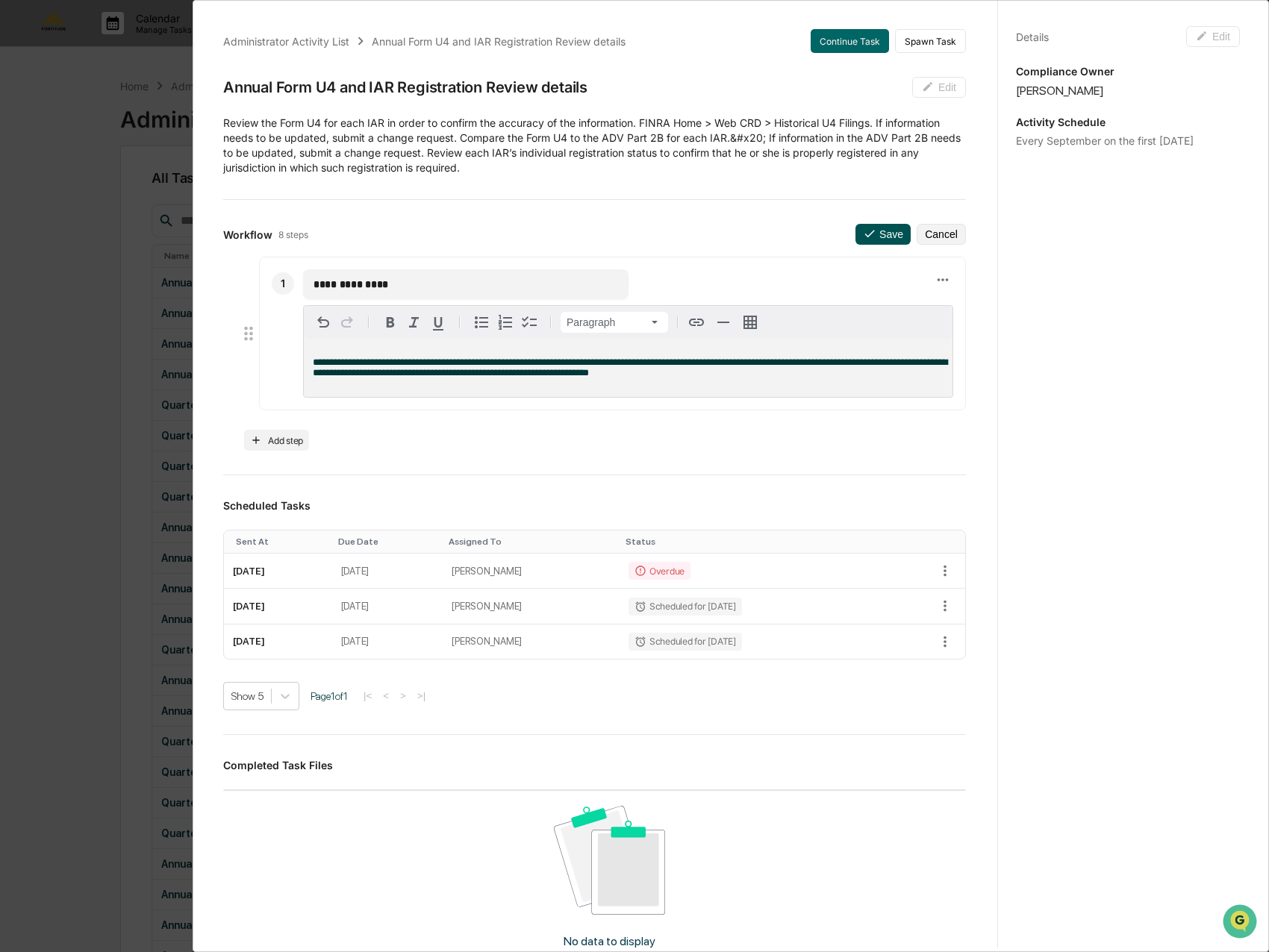
click at [869, 235] on button "Save" at bounding box center [883, 234] width 55 height 21
